Goal: Find specific page/section: Find specific page/section

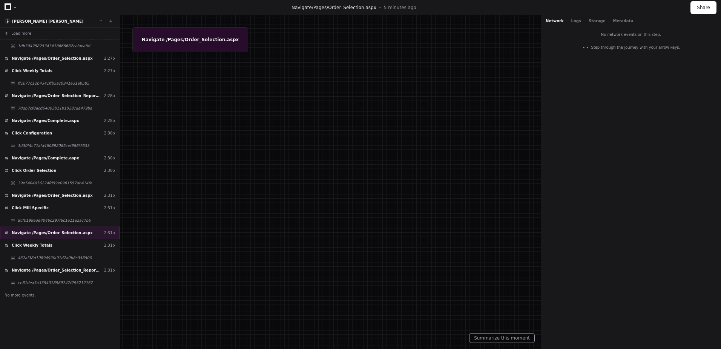
click at [60, 232] on span "Navigate /Pages/Order_Selection.aspx" at bounding box center [52, 233] width 81 height 6
click at [62, 216] on div "8cf0199e3e4046c297f6c1e11e2ac7b6" at bounding box center [60, 220] width 120 height 12
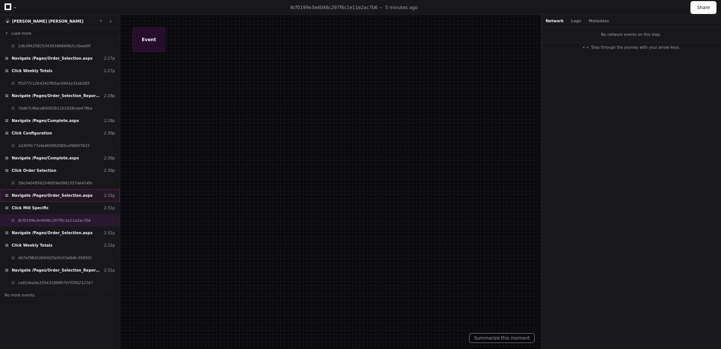
click at [55, 198] on span "Navigate /Pages/Order_Selection.aspx" at bounding box center [52, 195] width 81 height 6
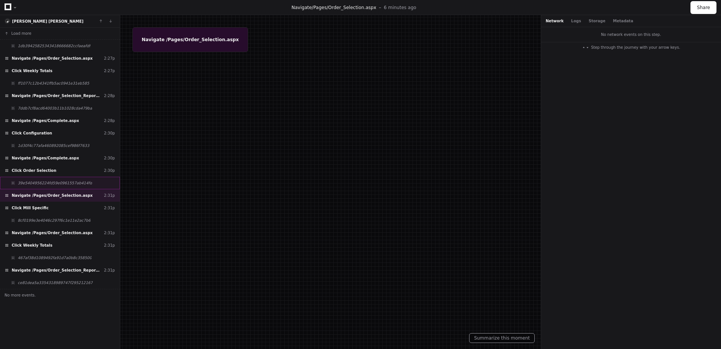
click at [57, 186] on div "39e5404956224fd59e0961557ab414fd" at bounding box center [60, 183] width 120 height 12
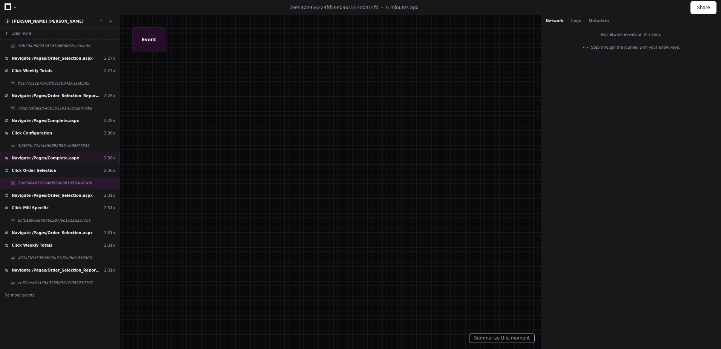
click at [59, 161] on div "Navigate /Pages/Complete.aspx 2:30p" at bounding box center [60, 158] width 120 height 12
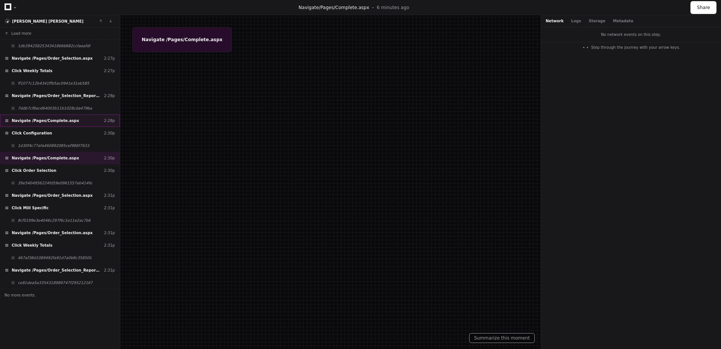
click at [58, 120] on span "Navigate /Pages/Complete.aspx" at bounding box center [46, 121] width 68 height 6
click at [63, 103] on div "7ddb7cf8acd64003b11b1028cda479ba" at bounding box center [60, 108] width 120 height 12
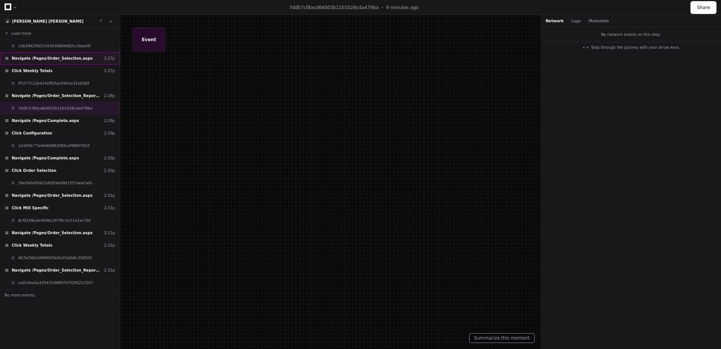
click at [64, 56] on span "Navigate /Pages/Order_Selection.aspx" at bounding box center [52, 58] width 81 height 6
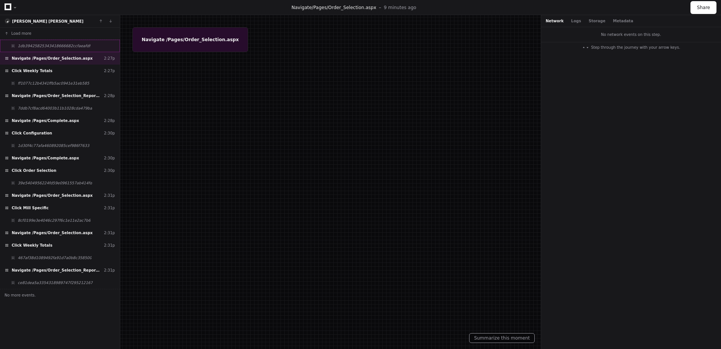
click at [68, 48] on span "1db39425825343418666682ccfaeafdf" at bounding box center [54, 46] width 73 height 6
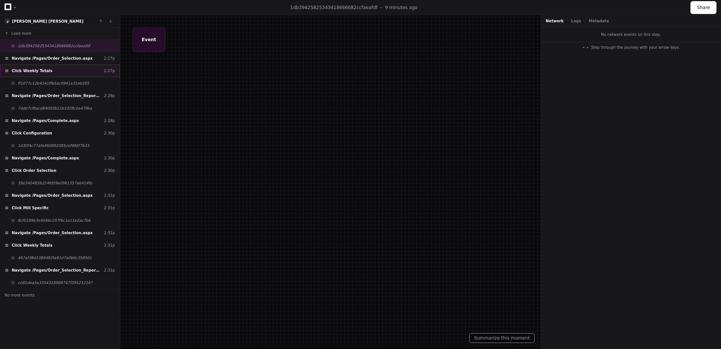
click at [54, 76] on div "Click Weekly Totals 2:27p" at bounding box center [60, 70] width 120 height 12
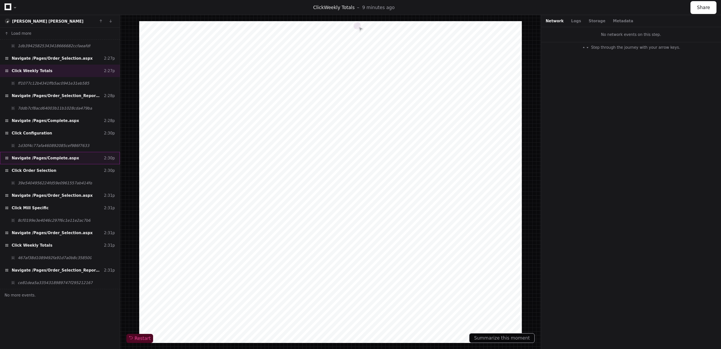
click at [60, 159] on span "Navigate /Pages/Complete.aspx" at bounding box center [46, 158] width 68 height 6
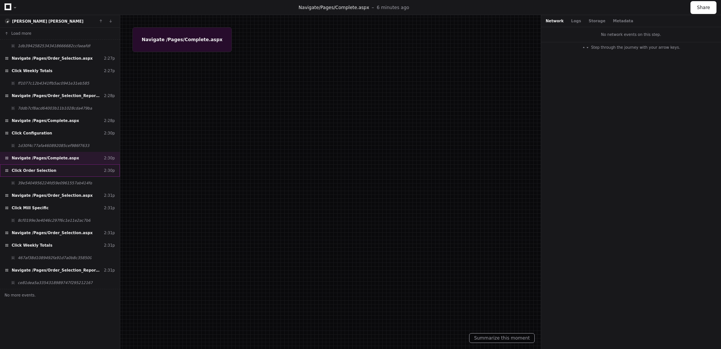
click at [49, 169] on div "Click Order Selection 2:30p" at bounding box center [60, 170] width 120 height 12
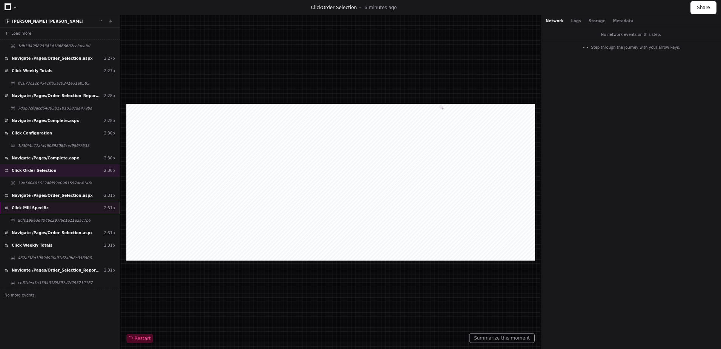
click at [55, 207] on div "Click Mill Specific 2:31p" at bounding box center [60, 207] width 120 height 12
click at [55, 218] on span "8cf0199e3e4046c297f6c1e11e2ac7b6" at bounding box center [54, 220] width 73 height 6
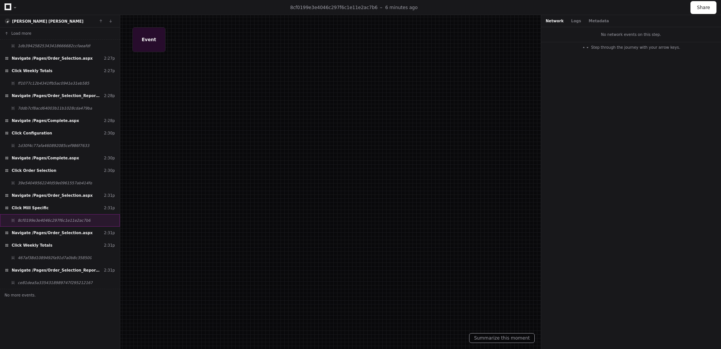
click at [55, 222] on span "8cf0199e3e4046c297f6c1e11e2ac7b6" at bounding box center [54, 220] width 73 height 6
click at [46, 233] on span "Navigate /Pages/Order_Selection.aspx" at bounding box center [52, 233] width 81 height 6
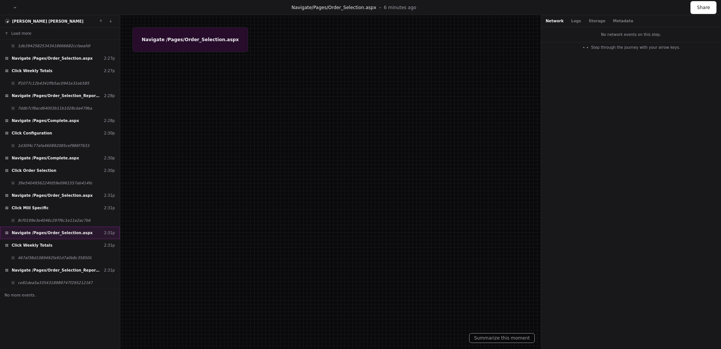
click at [52, 233] on span "Navigate /Pages/Order_Selection.aspx" at bounding box center [52, 233] width 81 height 6
click at [51, 232] on span "Navigate /Pages/Order_Selection.aspx" at bounding box center [52, 233] width 81 height 6
click at [37, 243] on span "Click Weekly Totals" at bounding box center [32, 245] width 41 height 6
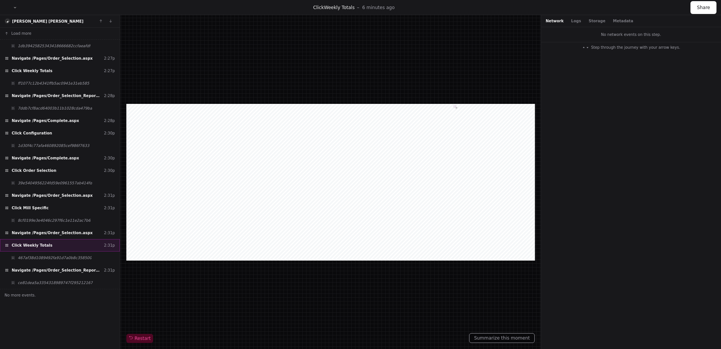
click at [38, 245] on span "Click Weekly Totals" at bounding box center [32, 245] width 41 height 6
click at [40, 269] on span "Navigate /Pages/Order_Selection_Report.aspx" at bounding box center [56, 270] width 89 height 6
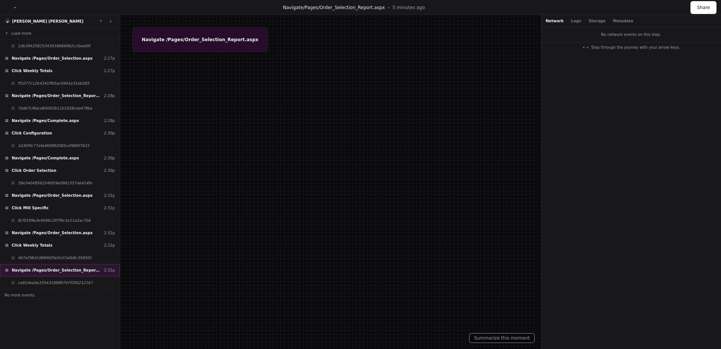
click at [70, 271] on span "Navigate /Pages/Order_Selection_Report.aspx" at bounding box center [56, 270] width 89 height 6
click at [43, 246] on span "Click Weekly Totals" at bounding box center [32, 245] width 41 height 6
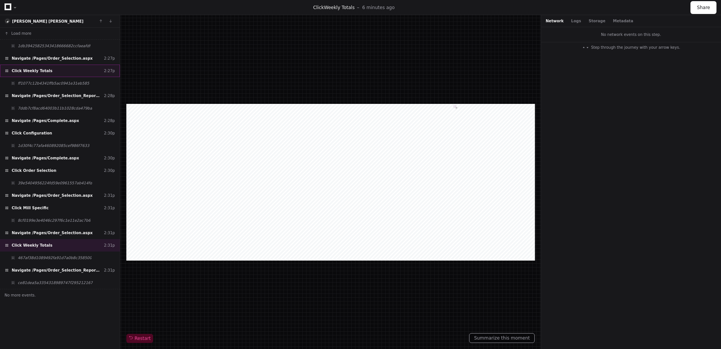
click at [61, 74] on div "Click Weekly Totals 2:27p" at bounding box center [60, 70] width 120 height 12
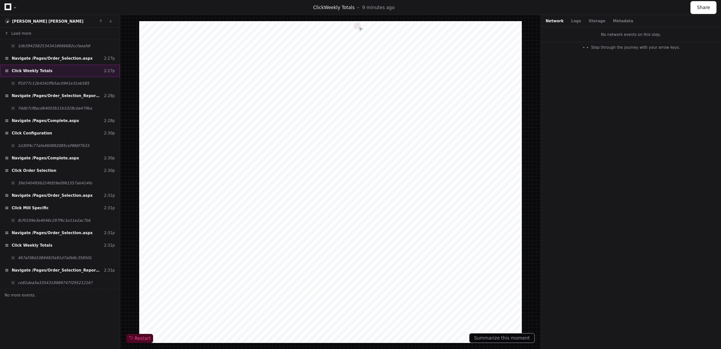
click at [60, 74] on div "Click Weekly Totals 2:27p" at bounding box center [60, 70] width 120 height 12
